Goal: Information Seeking & Learning: Learn about a topic

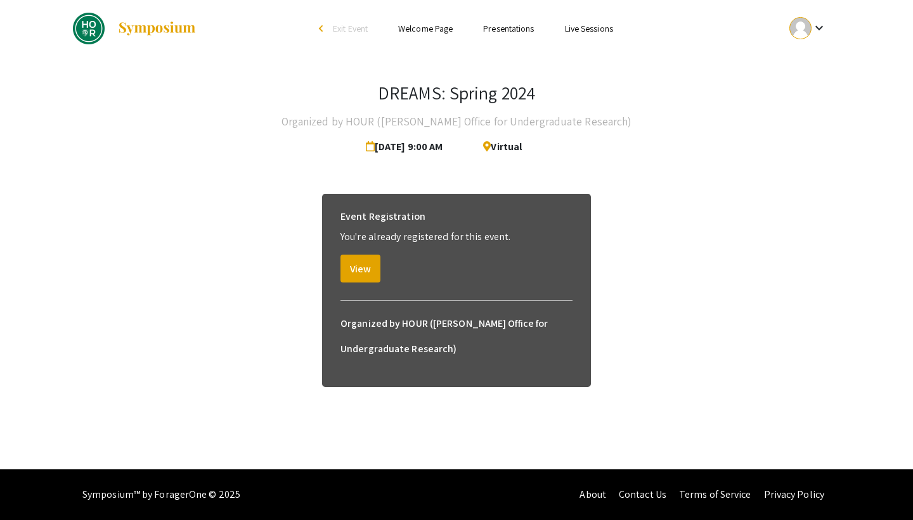
click at [508, 27] on link "Presentations" at bounding box center [508, 28] width 51 height 11
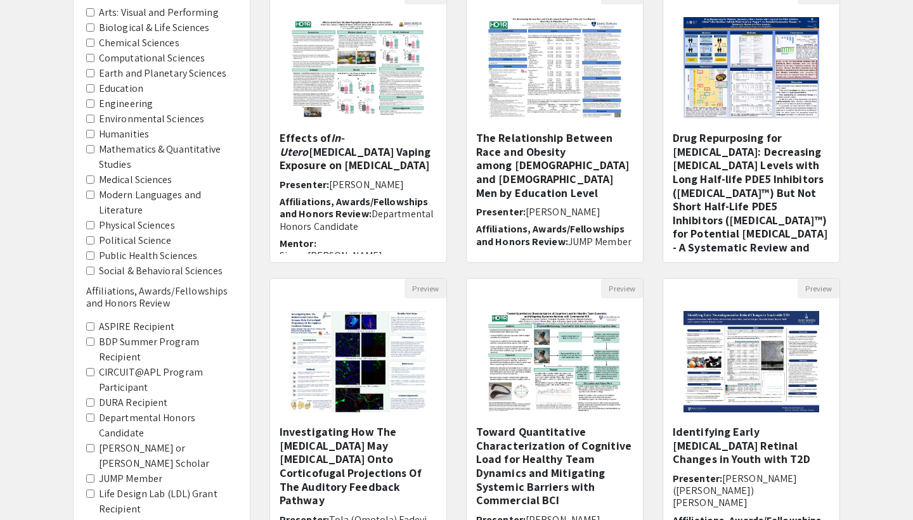
scroll to position [174, 0]
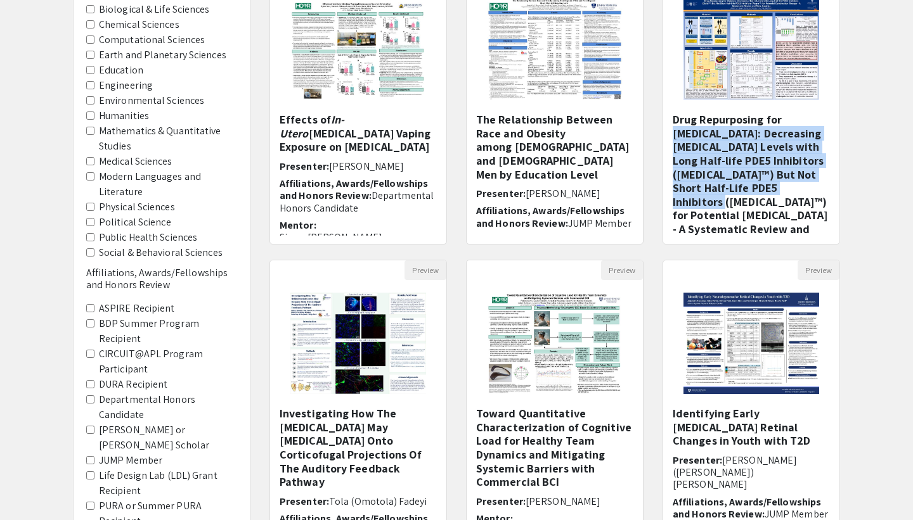
drag, startPoint x: 884, startPoint y: 175, endPoint x: 884, endPoint y: 183, distance: 8.2
click at [884, 183] on div "Filters Academic Area Arts: Visual and Performing Biological & Life Sciences Ch…" at bounding box center [456, 249] width 913 height 669
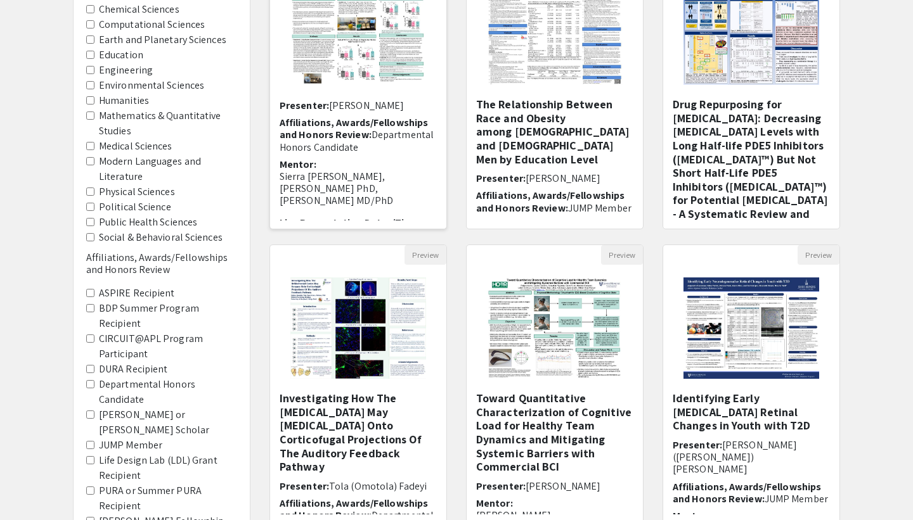
scroll to position [48, 0]
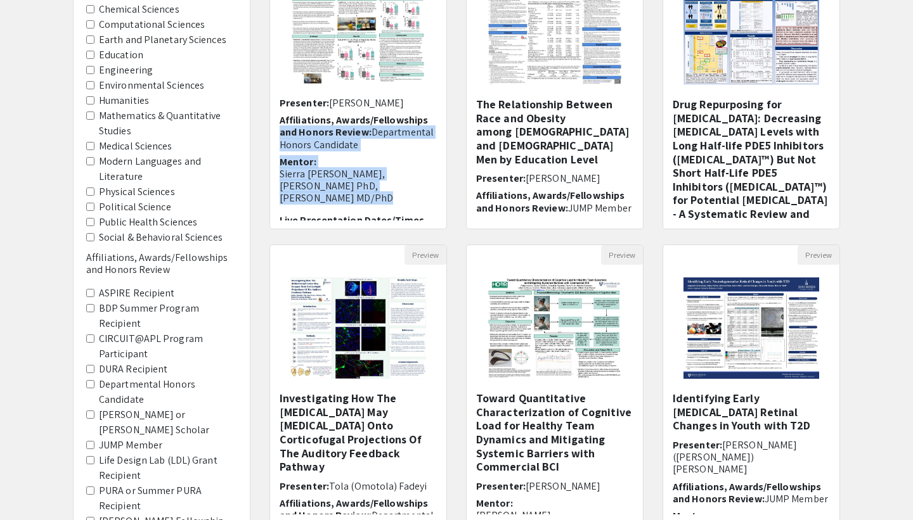
drag, startPoint x: 450, startPoint y: 125, endPoint x: 450, endPoint y: 198, distance: 73.5
click at [450, 198] on div "Preview Effects of In-Utero [MEDICAL_DATA] Vaping Exposure on [MEDICAL_DATA] Pr…" at bounding box center [358, 98] width 196 height 294
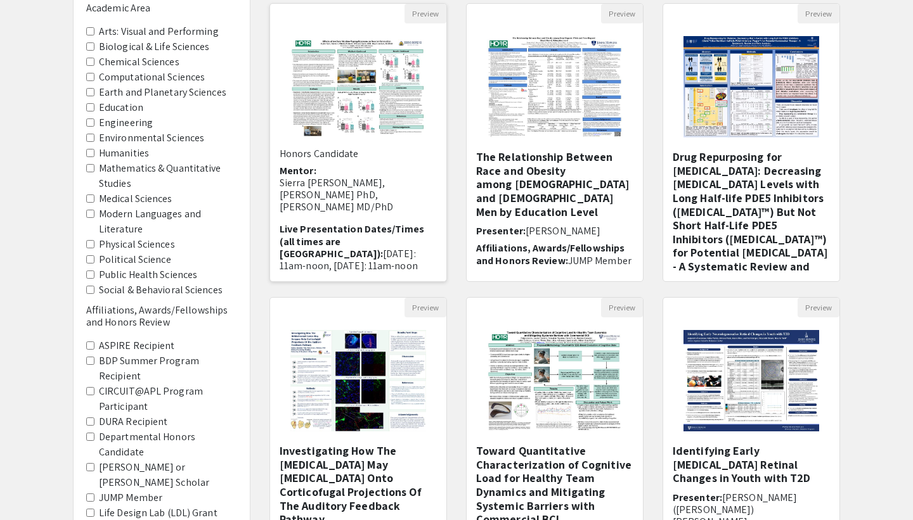
scroll to position [0, 0]
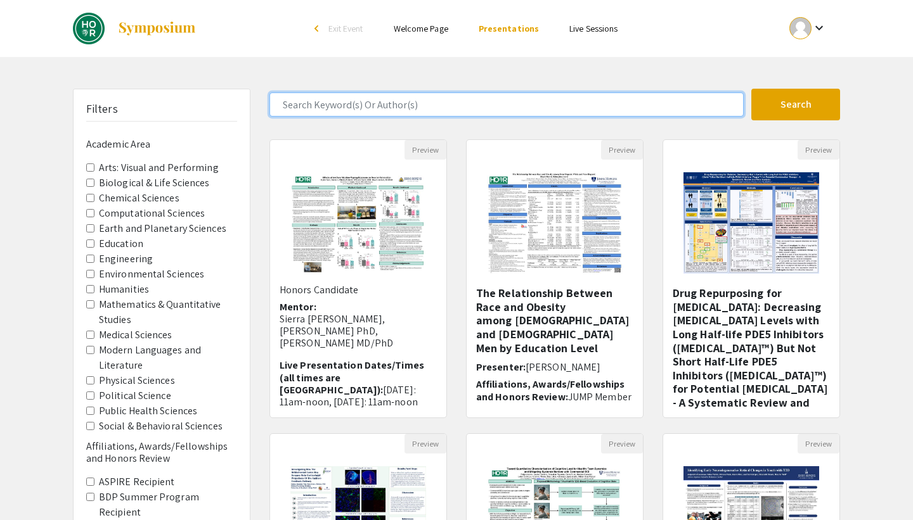
click at [414, 116] on input "Search Keyword(s) Or Author(s)" at bounding box center [506, 105] width 474 height 24
type input "[PERSON_NAME]"
click at [751, 89] on button "Search" at bounding box center [795, 105] width 89 height 32
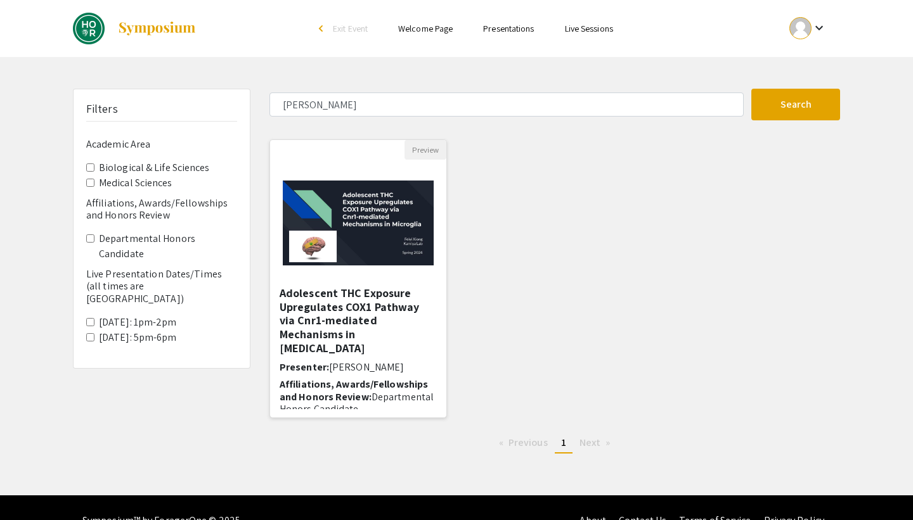
click at [383, 333] on h5 "Adolescent THC Exposure Upregulates COX1 Pathway via Cnr1-mediated Mechanisms i…" at bounding box center [357, 320] width 157 height 68
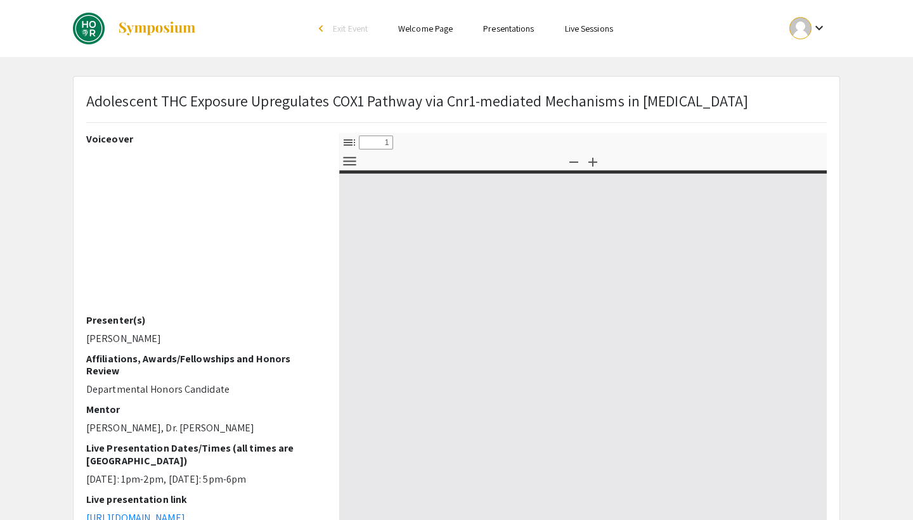
select select "custom"
type input "0"
select select "custom"
type input "1"
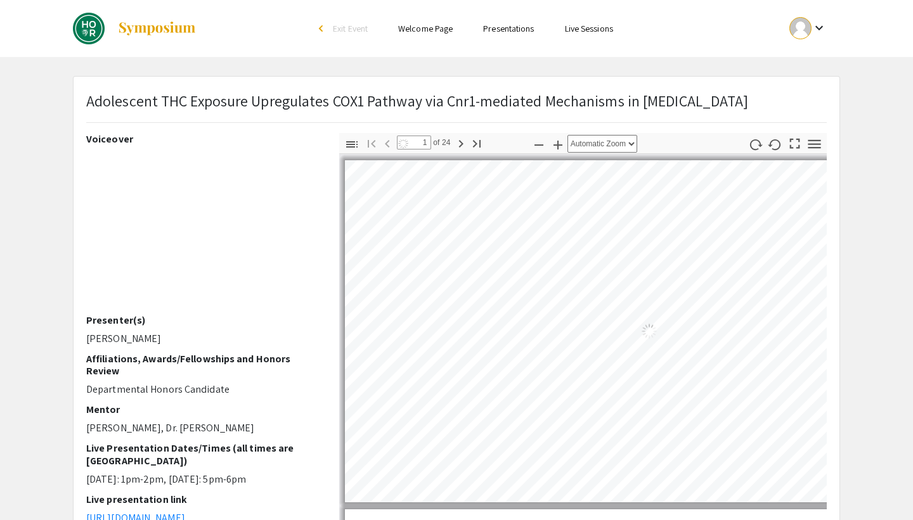
select select "auto"
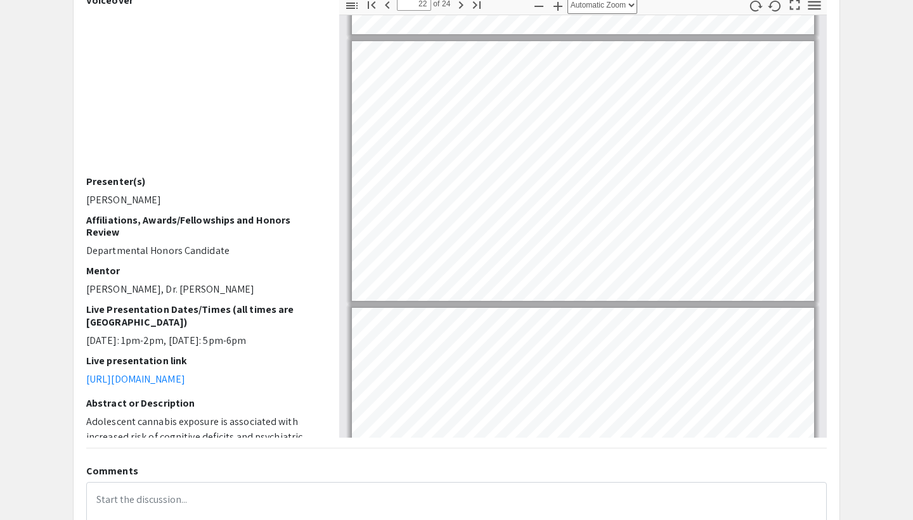
scroll to position [5582, 0]
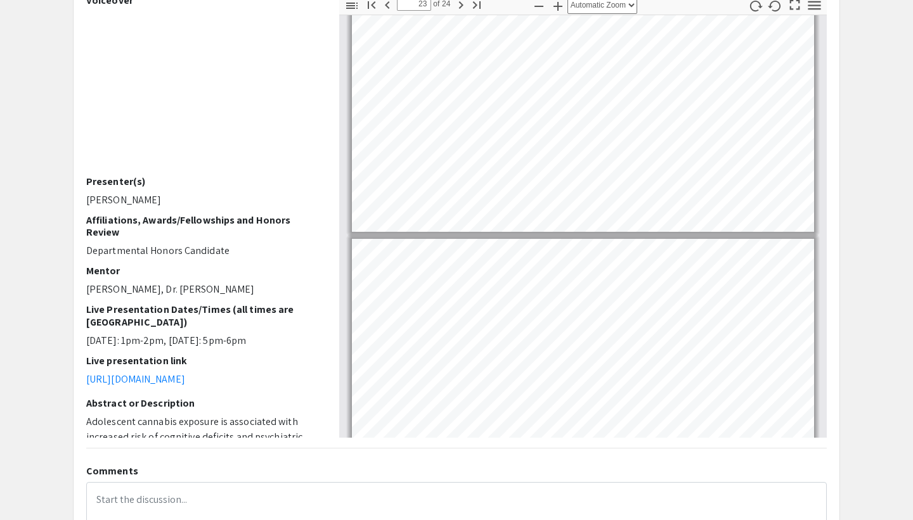
type input "24"
